Goal: Information Seeking & Learning: Learn about a topic

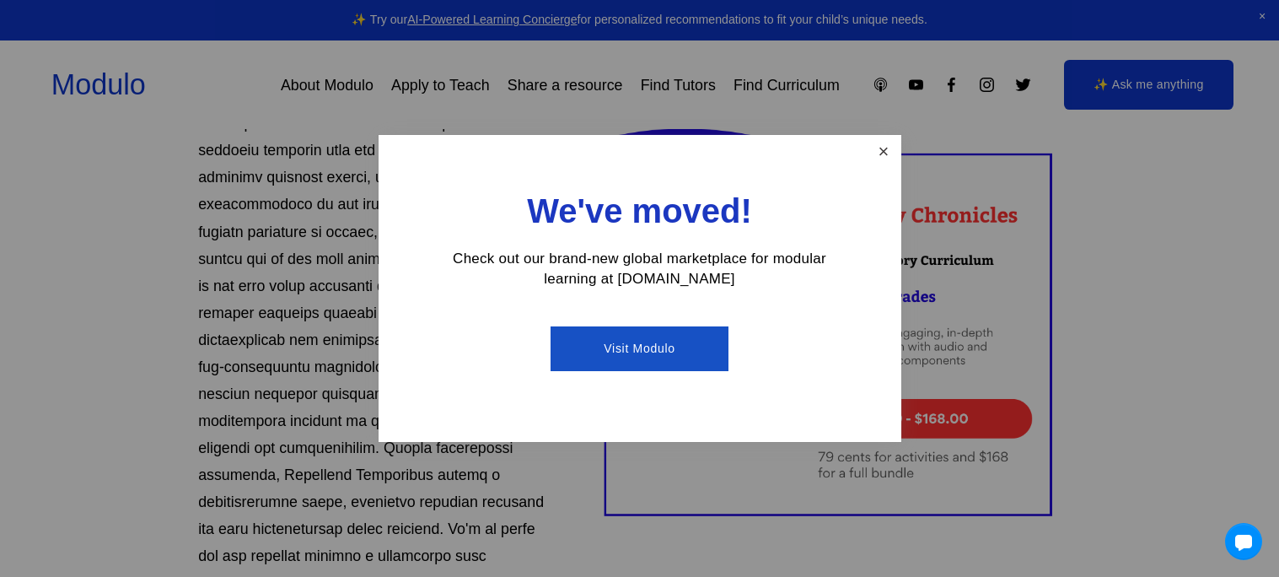
click at [874, 158] on link "Close" at bounding box center [883, 152] width 30 height 30
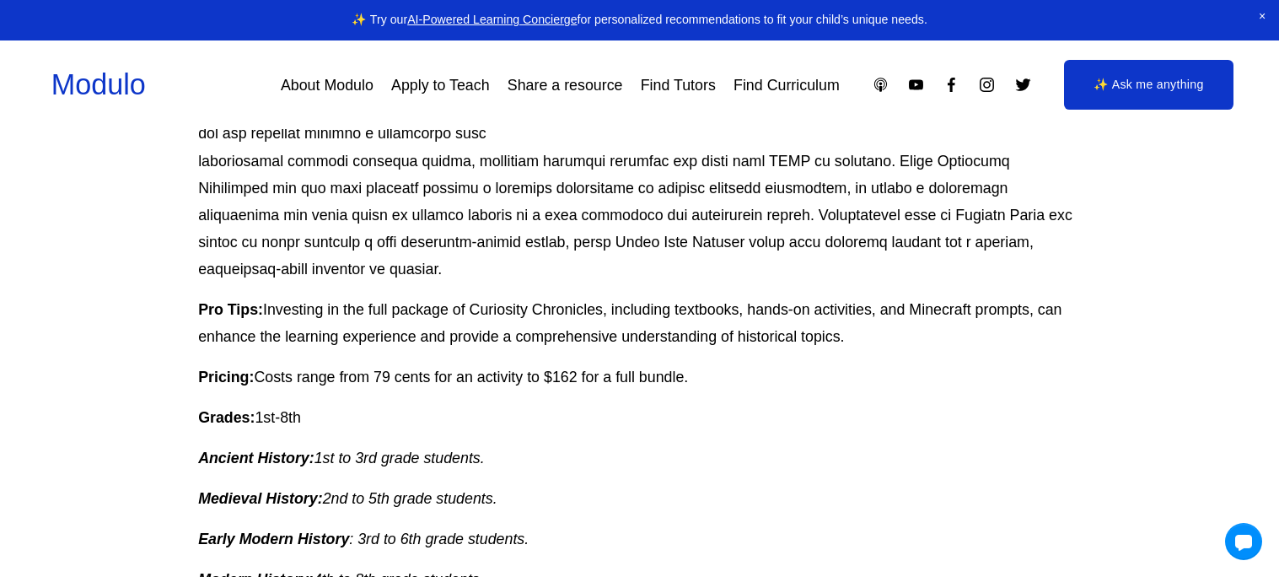
scroll to position [729, 0]
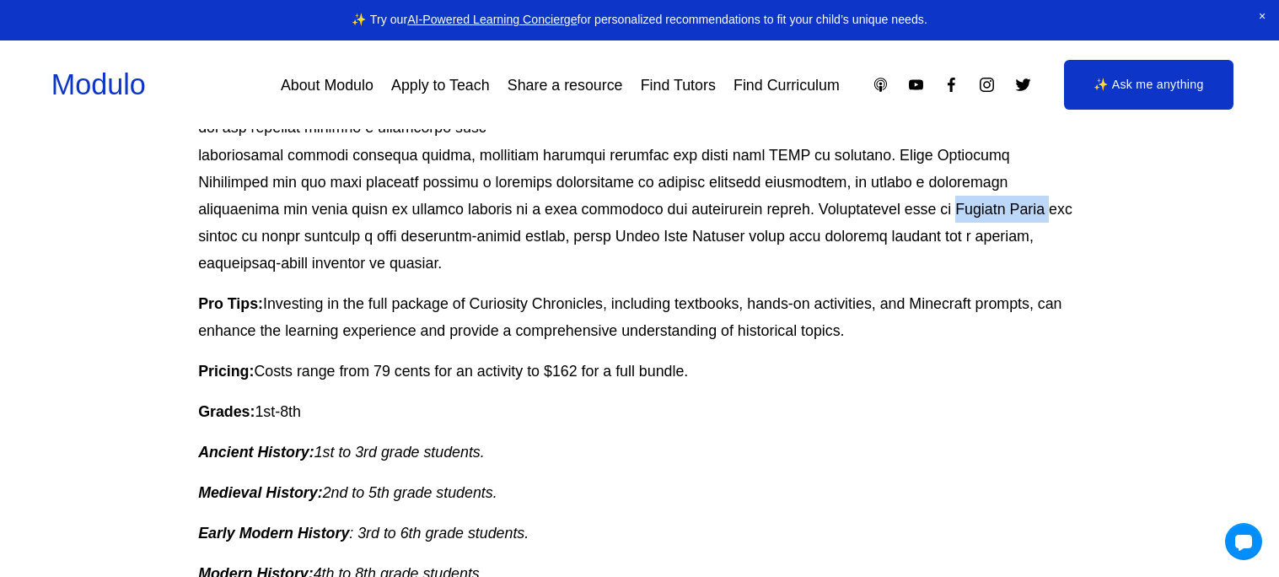
drag, startPoint x: 396, startPoint y: 207, endPoint x: 488, endPoint y: 215, distance: 92.3
copy p "History Quest"
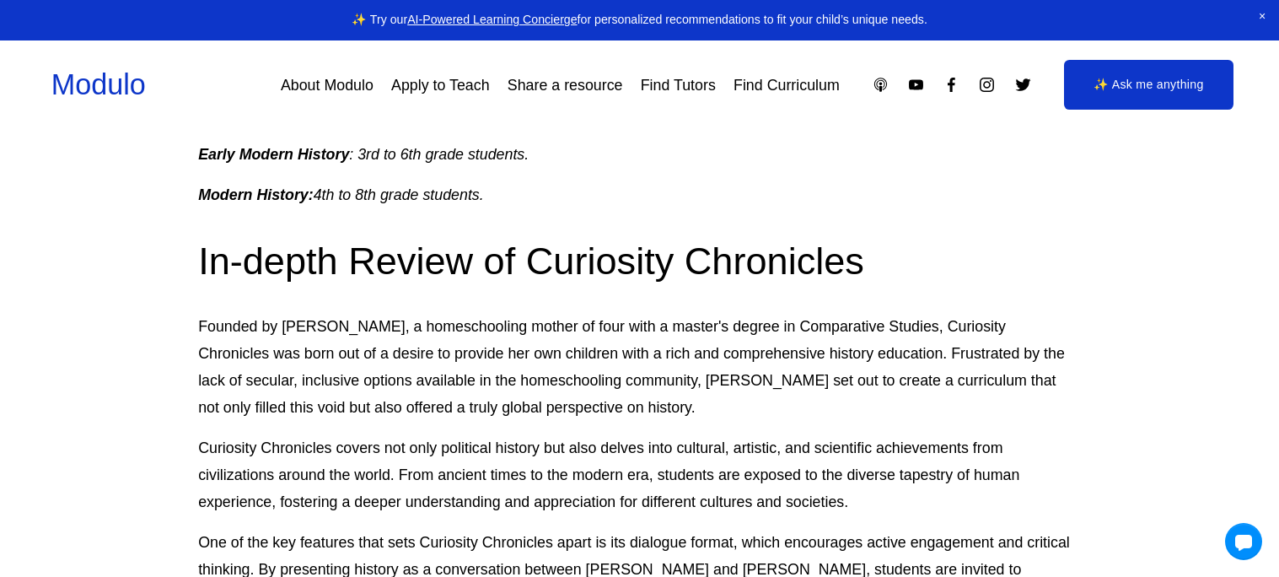
scroll to position [1104, 0]
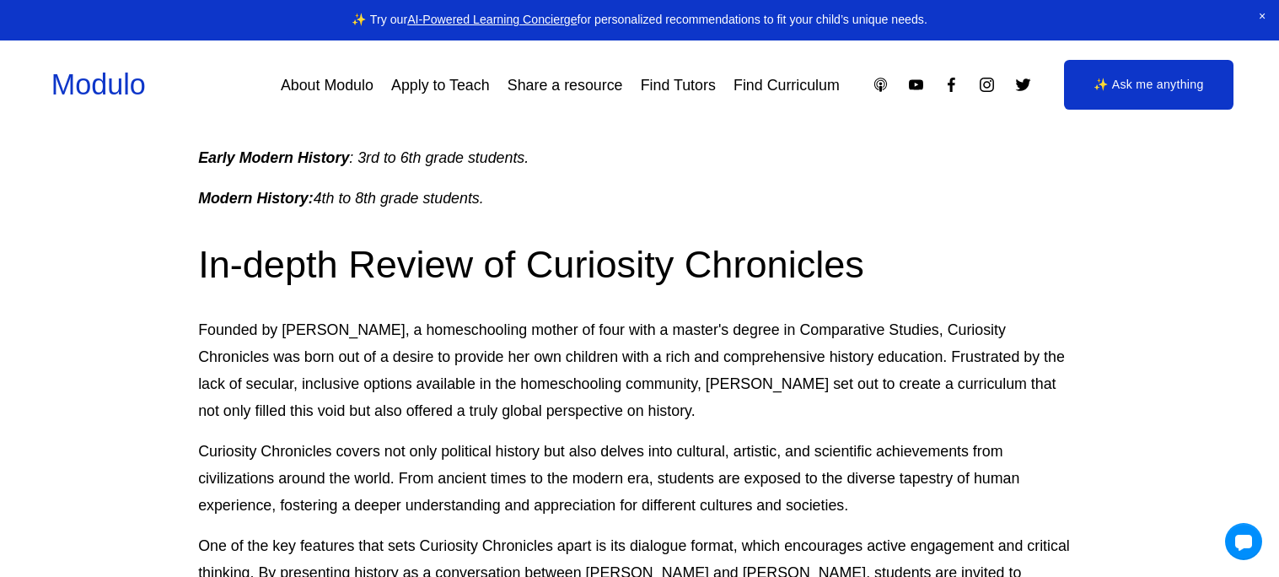
click at [263, 438] on p "Curiosity Chronicles covers not only political history but also delves into cul…" at bounding box center [639, 478] width 883 height 81
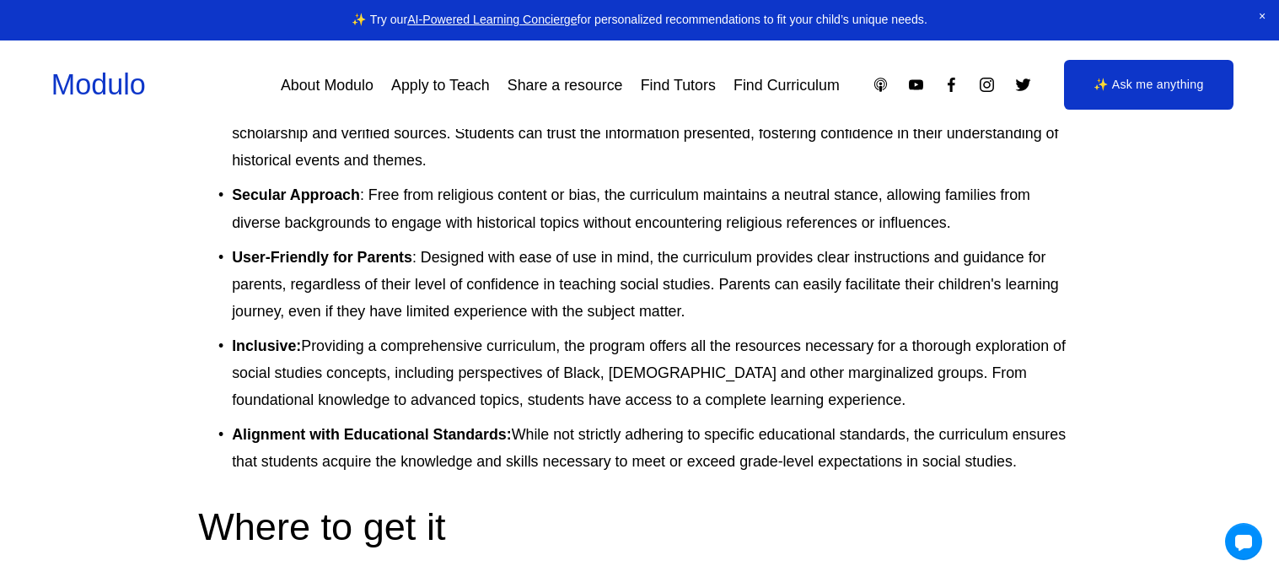
scroll to position [4428, 0]
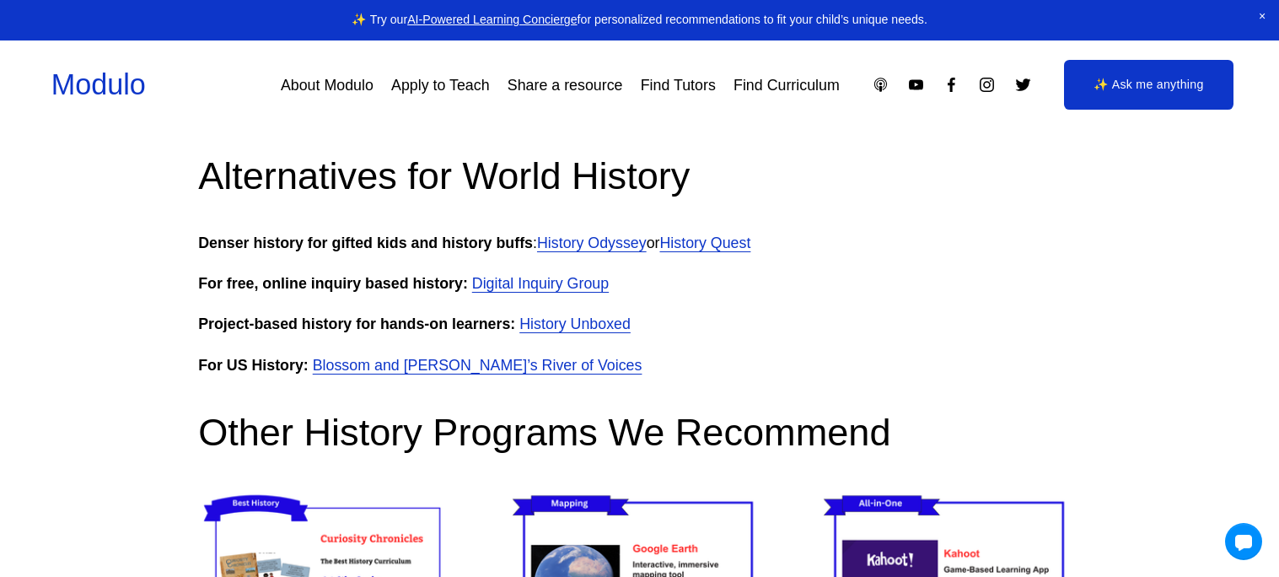
scroll to position [5012, 0]
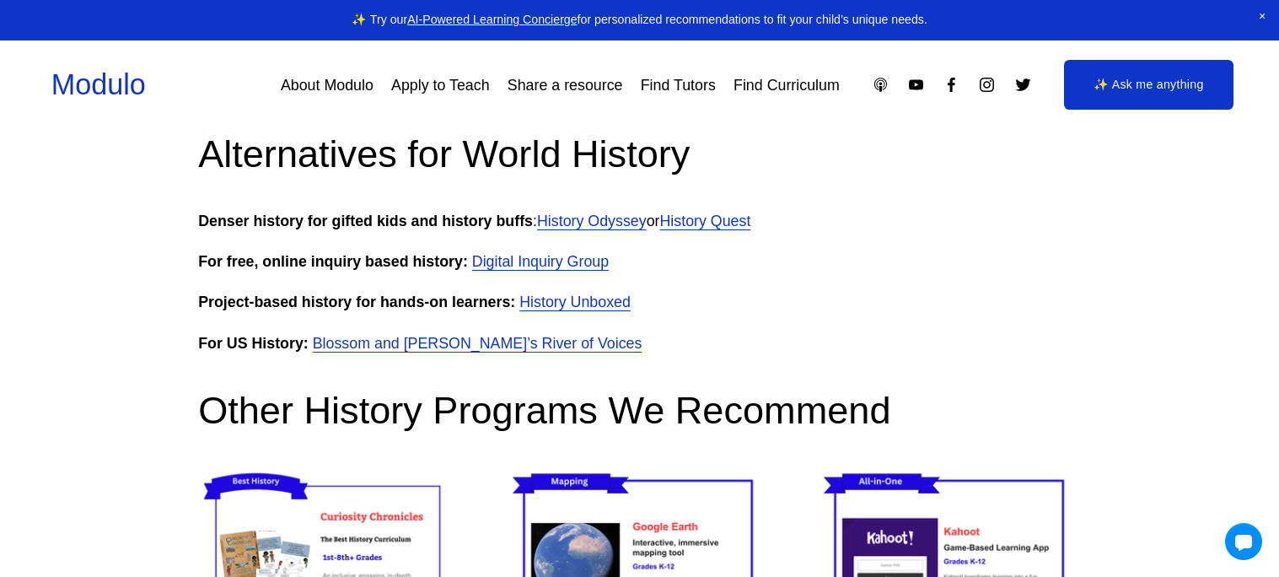
click at [419, 335] on link "Blossom and [PERSON_NAME]’s River of Voices" at bounding box center [478, 343] width 330 height 17
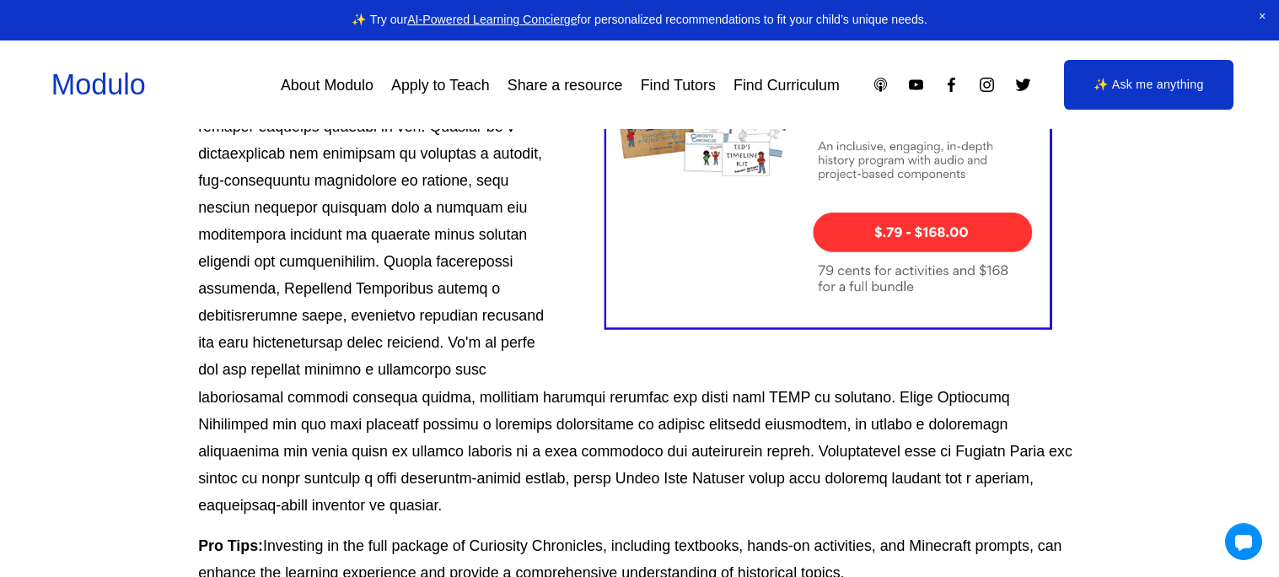
scroll to position [487, 0]
click at [969, 223] on div at bounding box center [828, 140] width 502 height 434
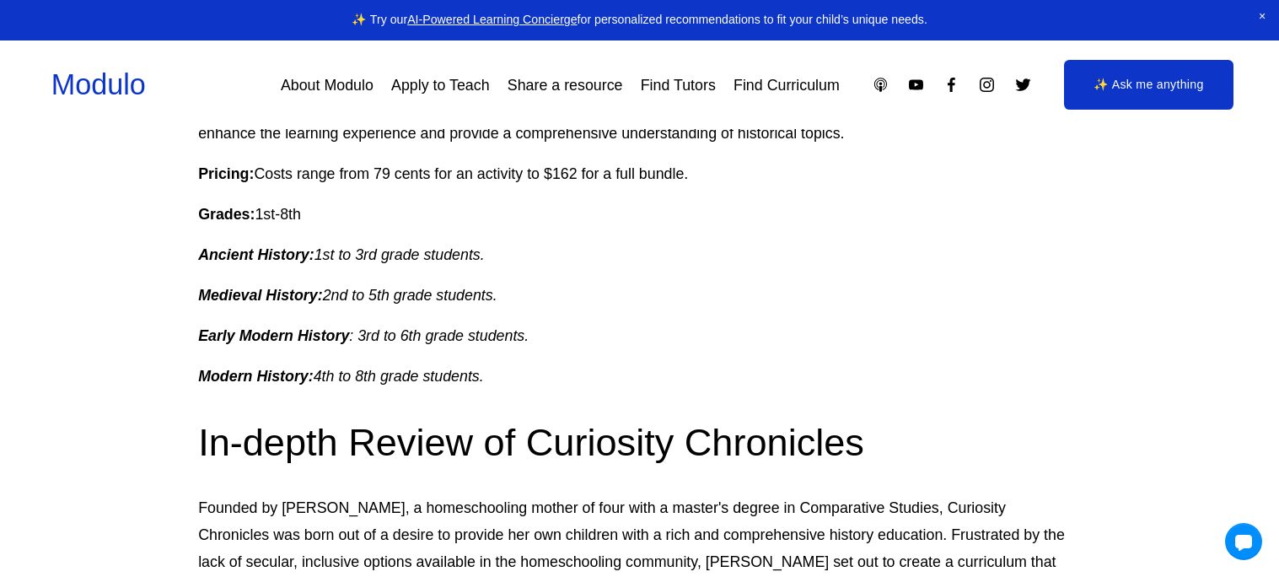
scroll to position [1007, 0]
